Goal: Task Accomplishment & Management: Use online tool/utility

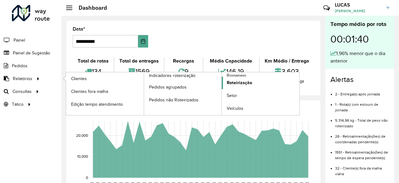
click at [237, 80] on span "Roteirização" at bounding box center [239, 83] width 25 height 7
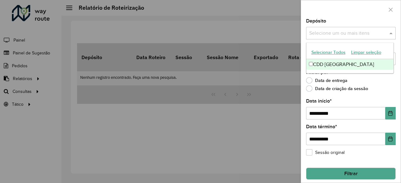
click at [342, 30] on input "text" at bounding box center [348, 34] width 80 height 8
click at [334, 63] on div "CDD [GEOGRAPHIC_DATA]" at bounding box center [349, 64] width 87 height 11
click at [383, 76] on div "Filtrar por * Data de entrega Data de criação da sessão" at bounding box center [351, 82] width 90 height 24
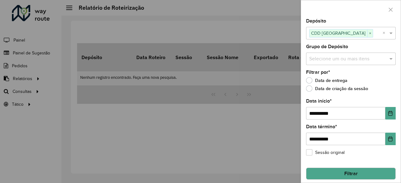
click at [363, 60] on input "text" at bounding box center [348, 59] width 80 height 8
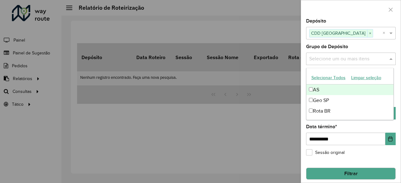
click at [367, 47] on div "Grupo de Depósito Selecione um ou mais itens" at bounding box center [351, 54] width 90 height 21
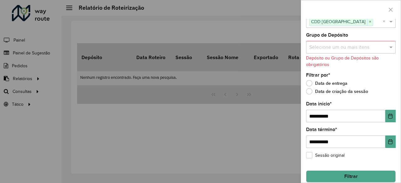
scroll to position [18, 0]
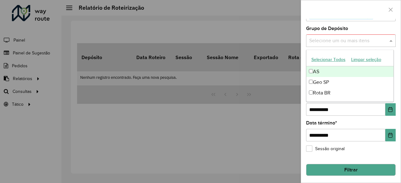
click at [347, 41] on input "text" at bounding box center [348, 41] width 80 height 8
click at [331, 61] on button "Selecionar Todos" at bounding box center [329, 60] width 40 height 10
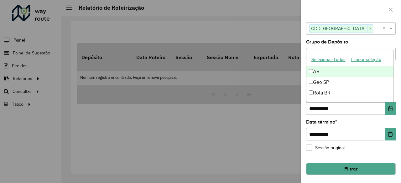
scroll to position [4, 0]
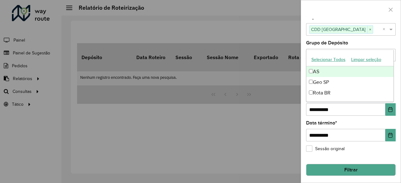
click at [369, 37] on div "**********" at bounding box center [351, 101] width 100 height 164
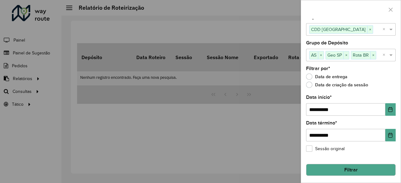
click at [350, 170] on button "Filtrar" at bounding box center [351, 170] width 90 height 12
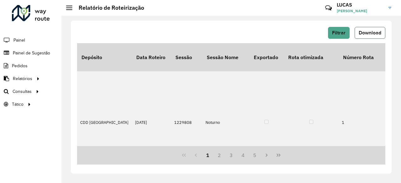
click at [368, 28] on button "Download" at bounding box center [370, 33] width 31 height 12
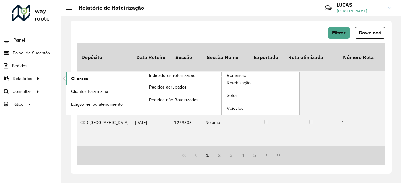
click at [86, 78] on span "Clientes" at bounding box center [79, 79] width 17 height 7
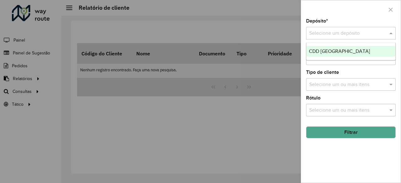
click at [342, 27] on div "Selecione um depósito" at bounding box center [351, 33] width 90 height 13
click at [337, 49] on span "CDD [GEOGRAPHIC_DATA]" at bounding box center [339, 51] width 61 height 5
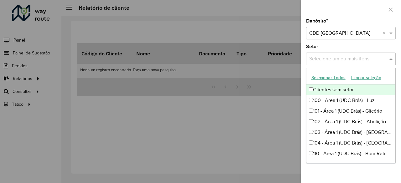
click at [340, 59] on input "text" at bounding box center [348, 59] width 80 height 8
click at [352, 46] on div "Setor Selecione um ou mais itens" at bounding box center [351, 54] width 90 height 21
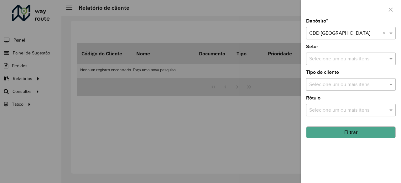
click at [354, 127] on button "Filtrar" at bounding box center [351, 133] width 90 height 12
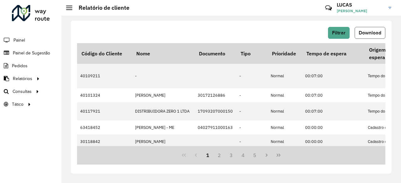
click at [380, 30] on span "Download" at bounding box center [370, 32] width 23 height 5
click at [78, 92] on span "Roteirização" at bounding box center [83, 91] width 25 height 7
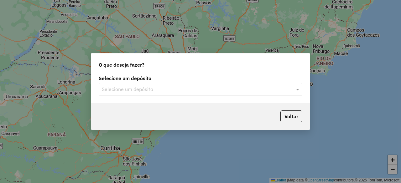
click at [148, 88] on input "text" at bounding box center [194, 90] width 185 height 8
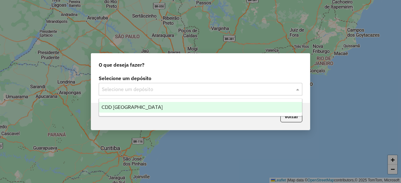
click at [130, 105] on span "CDD [GEOGRAPHIC_DATA]" at bounding box center [132, 107] width 61 height 5
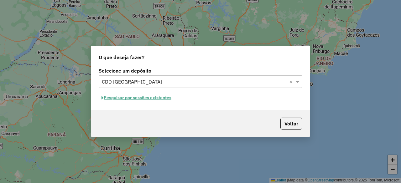
click at [134, 96] on button "Pesquisar por sessões existentes" at bounding box center [137, 98] width 76 height 10
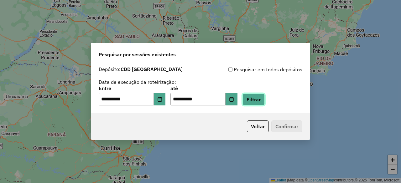
click at [261, 102] on button "Filtrar" at bounding box center [254, 100] width 22 height 12
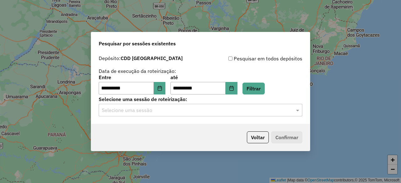
click at [243, 111] on input "text" at bounding box center [194, 111] width 185 height 8
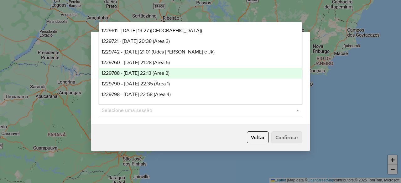
click at [175, 68] on div "1229788 - 14/08/2025 22:13 (Area 2)" at bounding box center [200, 73] width 203 height 11
click at [224, 110] on input "text" at bounding box center [194, 111] width 185 height 8
click at [286, 134] on button "Confirmar" at bounding box center [286, 138] width 31 height 12
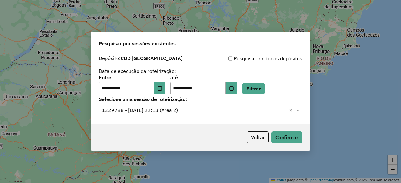
click at [166, 123] on div "**********" at bounding box center [200, 88] width 219 height 72
click at [192, 112] on input "text" at bounding box center [194, 111] width 185 height 8
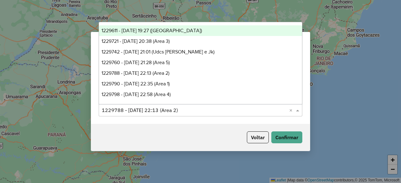
click at [180, 33] on span "1229611 - 14/08/2025 19:27 (Udc Bras)" at bounding box center [152, 30] width 101 height 5
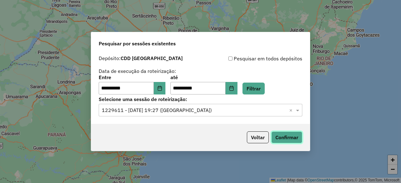
click at [281, 135] on button "Confirmar" at bounding box center [286, 138] width 31 height 12
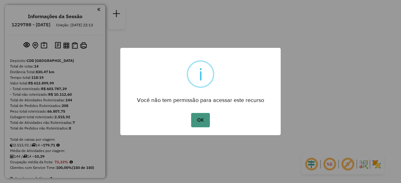
click at [199, 116] on button "OK" at bounding box center [200, 120] width 18 height 14
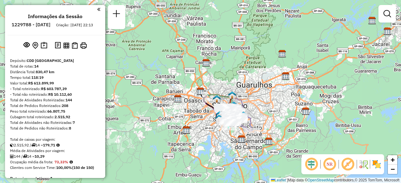
click at [330, 164] on em at bounding box center [329, 164] width 15 height 15
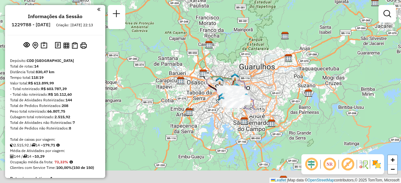
drag, startPoint x: 259, startPoint y: 91, endPoint x: 265, endPoint y: 57, distance: 34.3
click at [265, 58] on div "Janela de atendimento Grade de atendimento Capacidade Transportadoras Veículos …" at bounding box center [200, 91] width 401 height 183
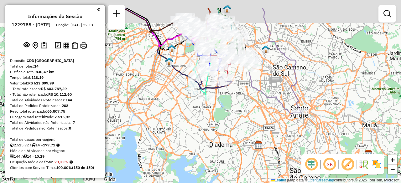
drag, startPoint x: 269, startPoint y: 60, endPoint x: 266, endPoint y: 86, distance: 26.5
click at [266, 86] on div "Janela de atendimento Grade de atendimento Capacidade Transportadoras Veículos …" at bounding box center [200, 91] width 401 height 183
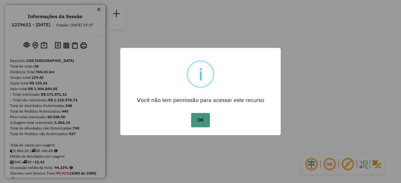
click at [207, 116] on button "OK" at bounding box center [200, 120] width 18 height 14
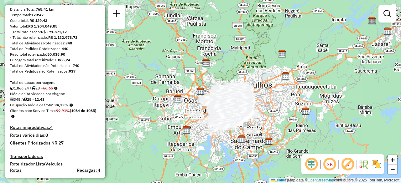
scroll to position [31, 0]
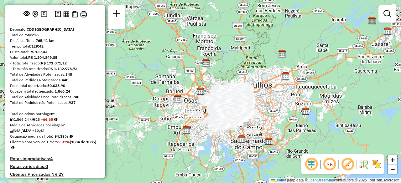
click at [392, 20] on div at bounding box center [388, 14] width 18 height 18
click at [388, 12] on em at bounding box center [388, 14] width 8 height 8
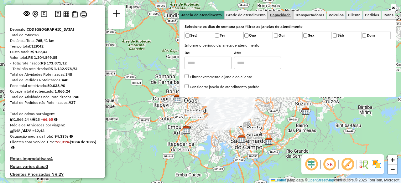
click at [287, 16] on span "Capacidade" at bounding box center [280, 15] width 21 height 4
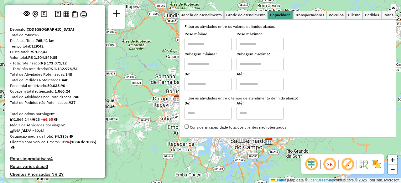
click at [211, 64] on input "text" at bounding box center [208, 64] width 47 height 13
type input "****"
click at [252, 67] on input "text" at bounding box center [260, 64] width 47 height 13
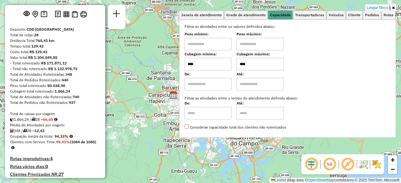
type input "****"
click at [393, 7] on icon at bounding box center [393, 8] width 3 height 4
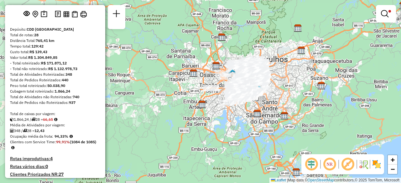
drag, startPoint x: 293, startPoint y: 69, endPoint x: 307, endPoint y: 57, distance: 18.5
click at [307, 57] on div "Limpar filtros Janela de atendimento Grade de atendimento Capacidade Transporta…" at bounding box center [200, 91] width 401 height 183
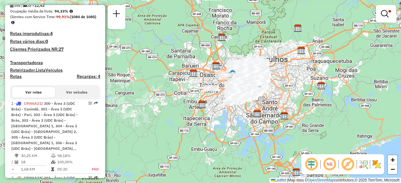
scroll to position [251, 0]
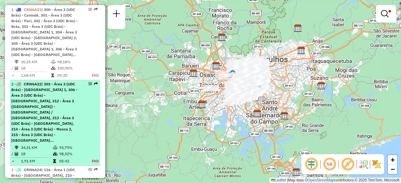
click at [37, 96] on span "| 303 - Área 3 (UDC Brás) - [GEOGRAPHIC_DATA] 1, 306 - Área 3 (UDC Brás) - [GEO…" at bounding box center [44, 112] width 66 height 61
select select "**********"
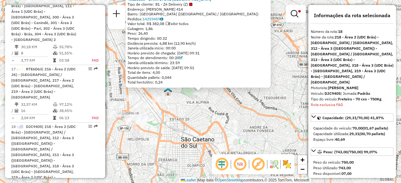
scroll to position [1320, 0]
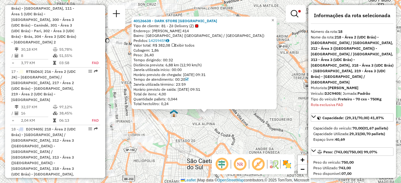
drag, startPoint x: 203, startPoint y: 110, endPoint x: 215, endPoint y: 114, distance: 12.5
click at [212, 139] on div "40126638 - DARK STORE VILA PRUD Tipo de cliente: 81 - Zé Delivery (Z) Endereço:…" at bounding box center [200, 91] width 401 height 183
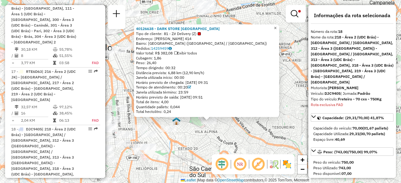
click at [277, 26] on span "×" at bounding box center [275, 27] width 3 height 5
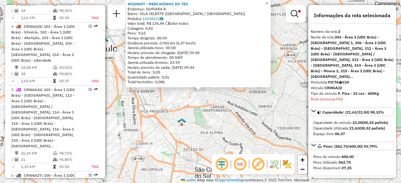
scroll to position [326, 0]
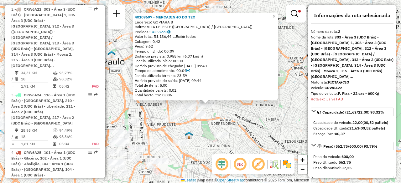
drag, startPoint x: 234, startPoint y: 102, endPoint x: 241, endPoint y: 115, distance: 14.3
click at [241, 115] on div "40109697 - MERCADINHO DO [PERSON_NAME]: GOPIARA 8 Bairro: [GEOGRAPHIC_DATA] ([G…" at bounding box center [200, 91] width 401 height 183
